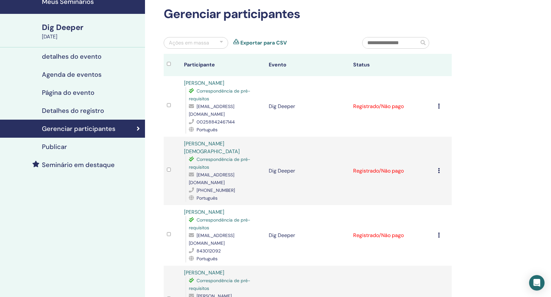
scroll to position [32, 0]
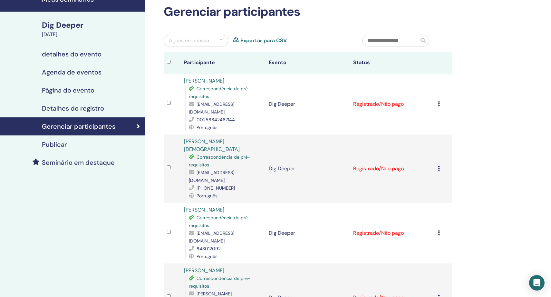
click at [438, 101] on icon at bounding box center [439, 103] width 2 height 5
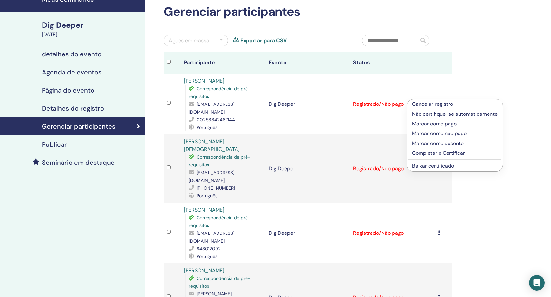
click at [437, 152] on p "Completar e Certificar" at bounding box center [454, 153] width 85 height 8
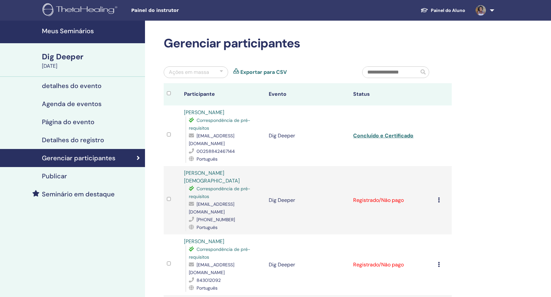
scroll to position [32, 0]
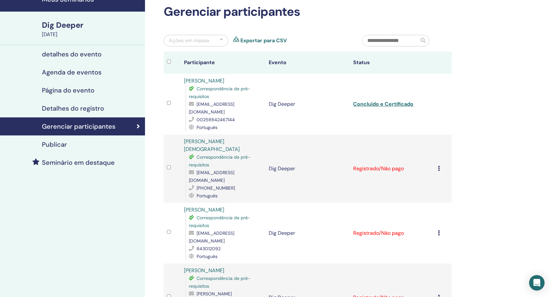
click at [439, 166] on icon at bounding box center [439, 168] width 2 height 5
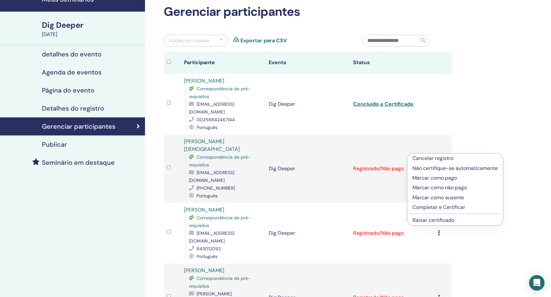
click at [438, 206] on p "Completar e Certificar" at bounding box center [454, 207] width 85 height 8
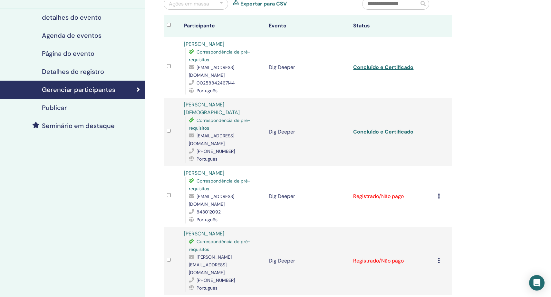
scroll to position [73, 0]
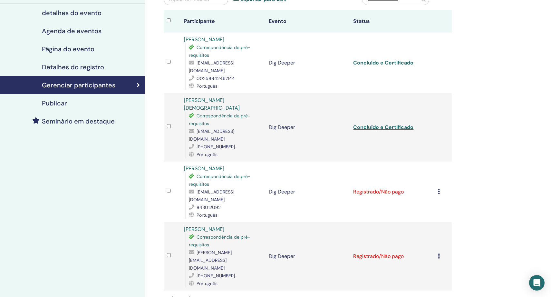
click at [438, 253] on icon at bounding box center [439, 255] width 2 height 5
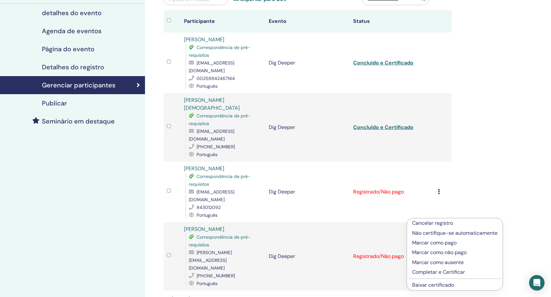
click at [441, 271] on p "Completar e Certificar" at bounding box center [454, 272] width 85 height 8
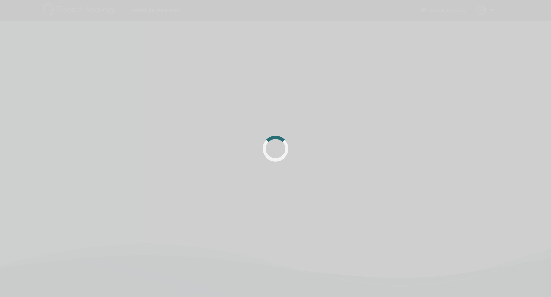
scroll to position [73, 0]
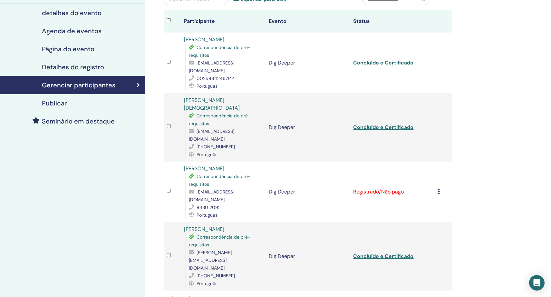
click at [438, 189] on icon at bounding box center [439, 191] width 2 height 5
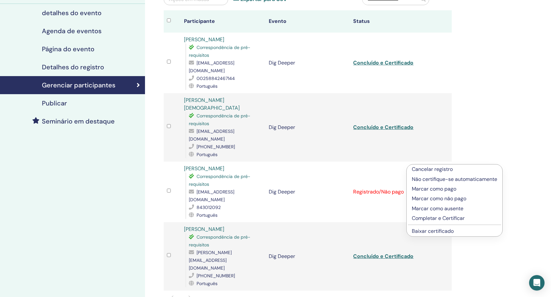
click at [439, 208] on p "Marcar como ausente" at bounding box center [454, 208] width 85 height 8
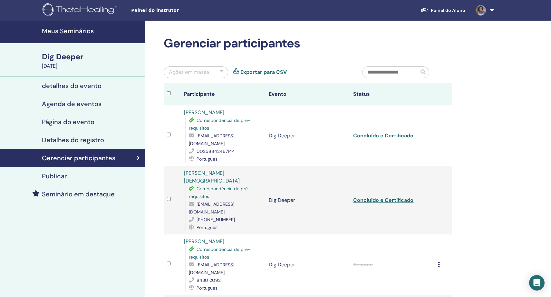
click at [438, 261] on icon at bounding box center [439, 263] width 2 height 5
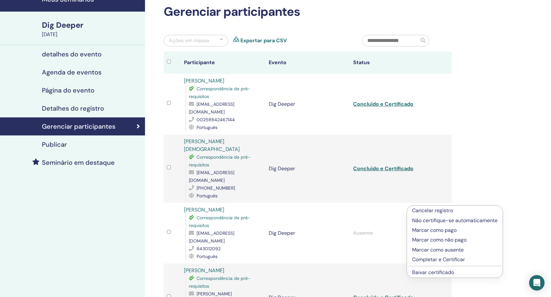
scroll to position [31, 0]
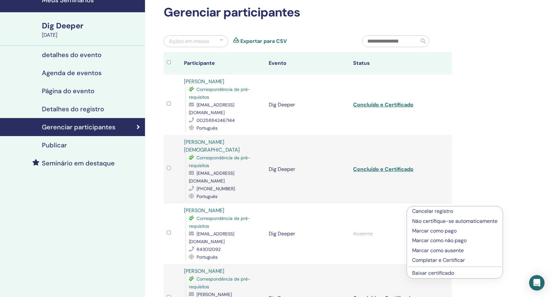
click at [506, 196] on div "Gerenciar participantes Ações em massa Exportar para CSV Participante Evento St…" at bounding box center [328, 219] width 367 height 458
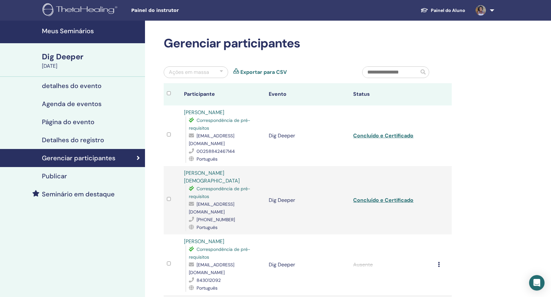
scroll to position [0, 0]
click at [67, 29] on h4 "Meus Seminários" at bounding box center [91, 31] width 99 height 8
